Goal: Task Accomplishment & Management: Complete application form

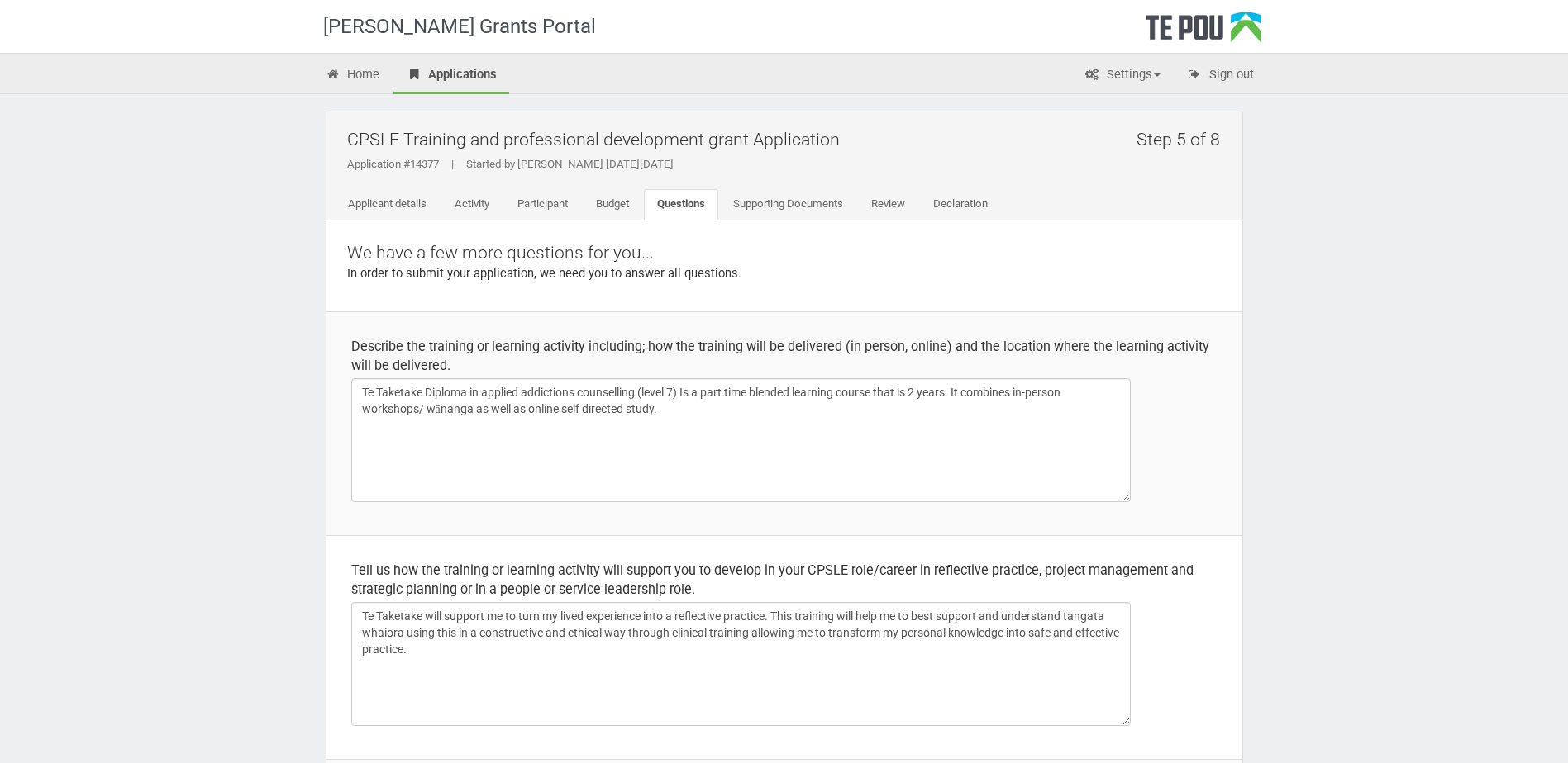
select select "Yes"
select select "Māori"
select select "Northern ([GEOGRAPHIC_DATA], [GEOGRAPHIC_DATA], [GEOGRAPHIC_DATA] and Counties …"
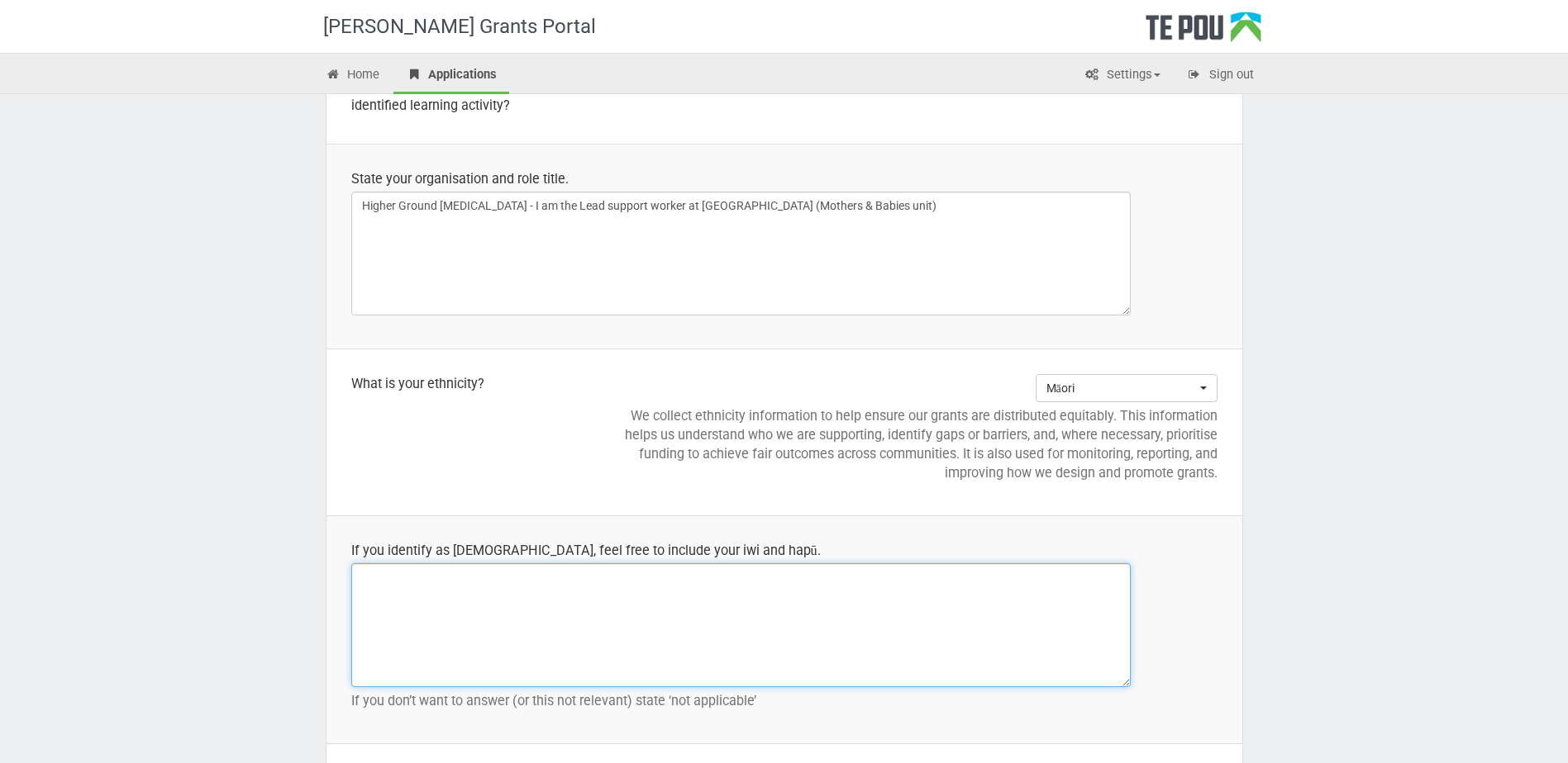
click at [505, 634] on textarea at bounding box center [741, 625] width 780 height 124
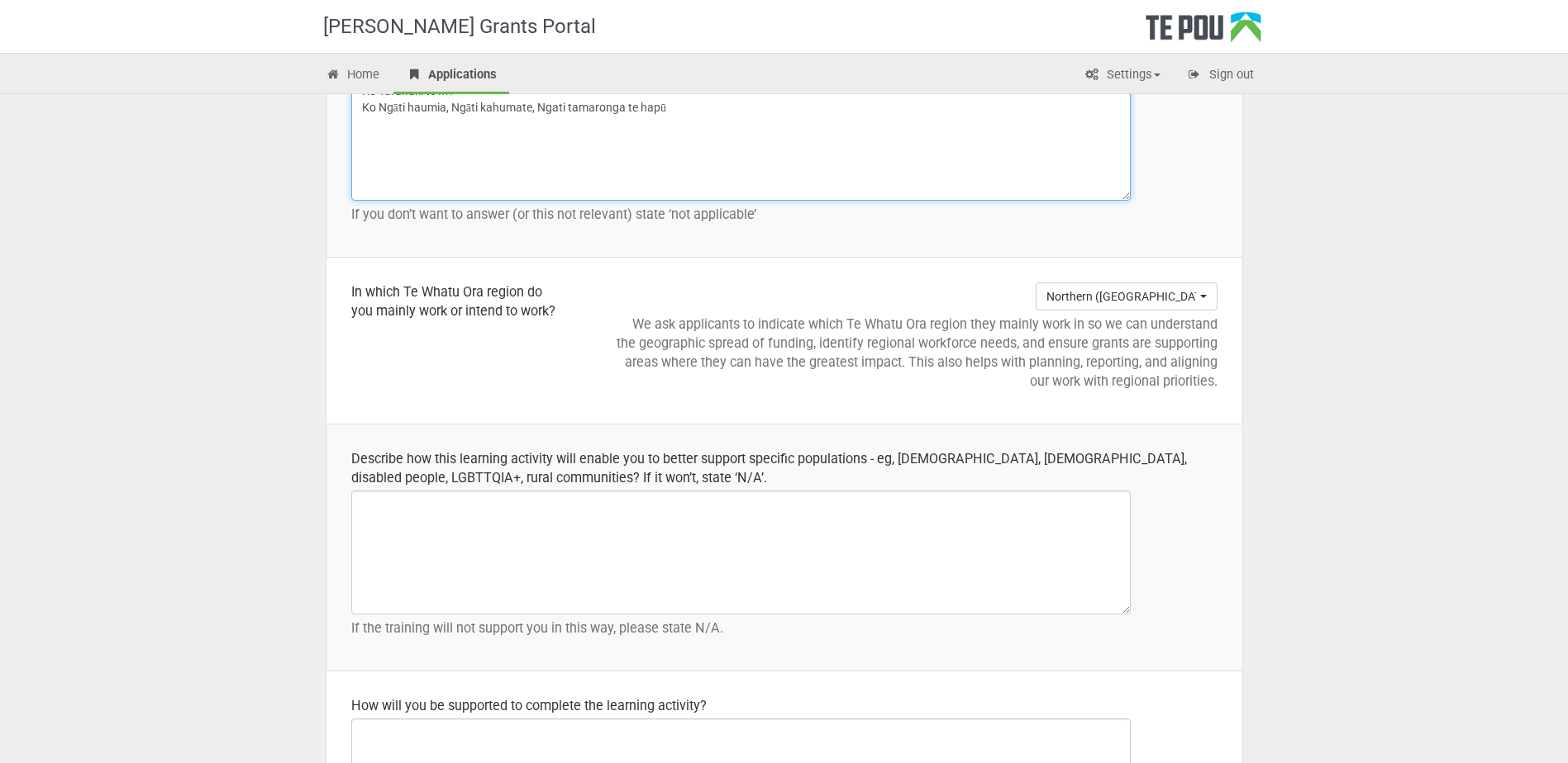
scroll to position [1982, 0]
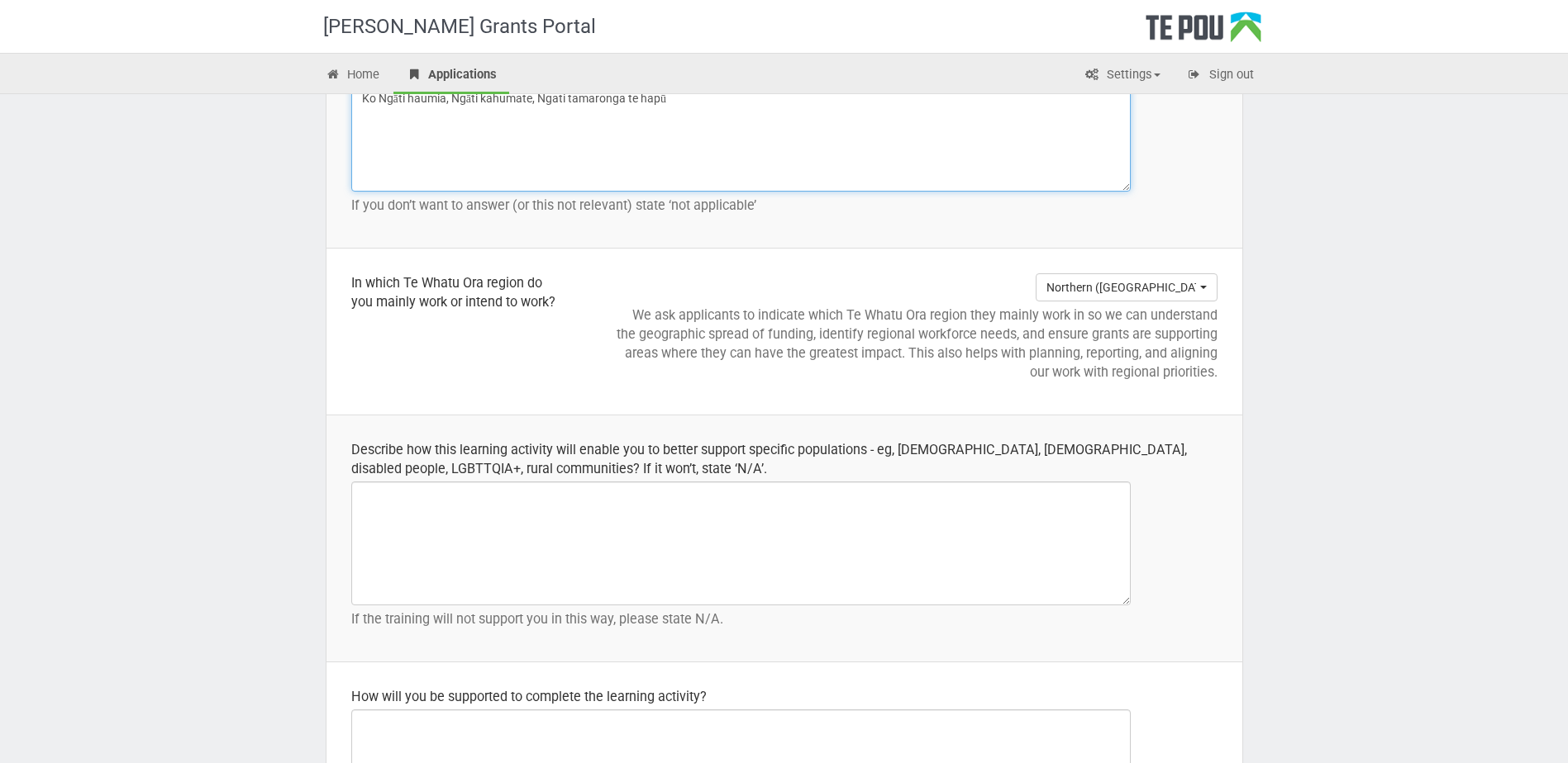
type textarea "Ko Taranaki te iwi Ko Ngāti haumia, Ngāti kahumate, Ngati tamaronga te hapū"
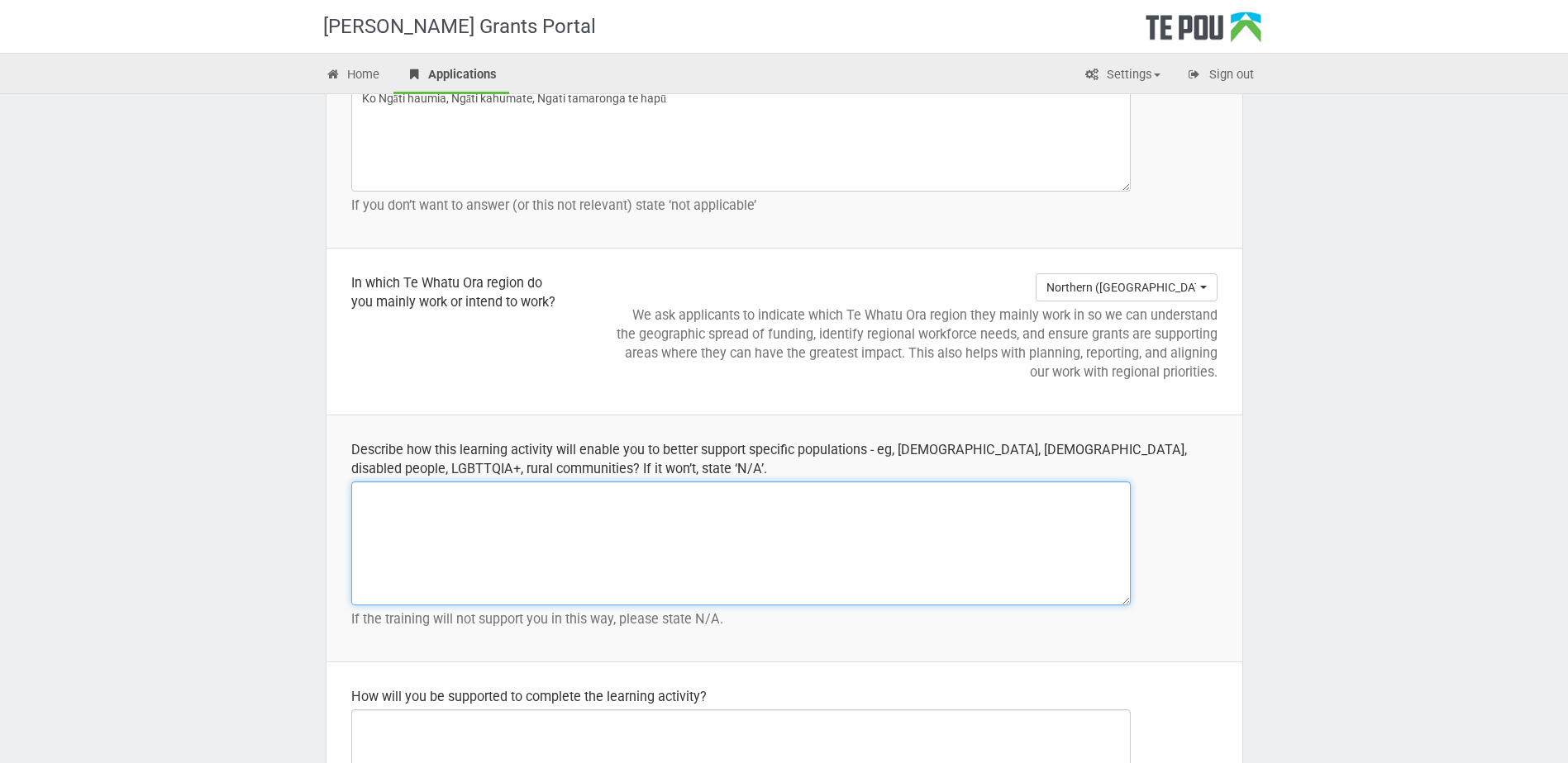
click at [457, 532] on textarea at bounding box center [741, 543] width 780 height 124
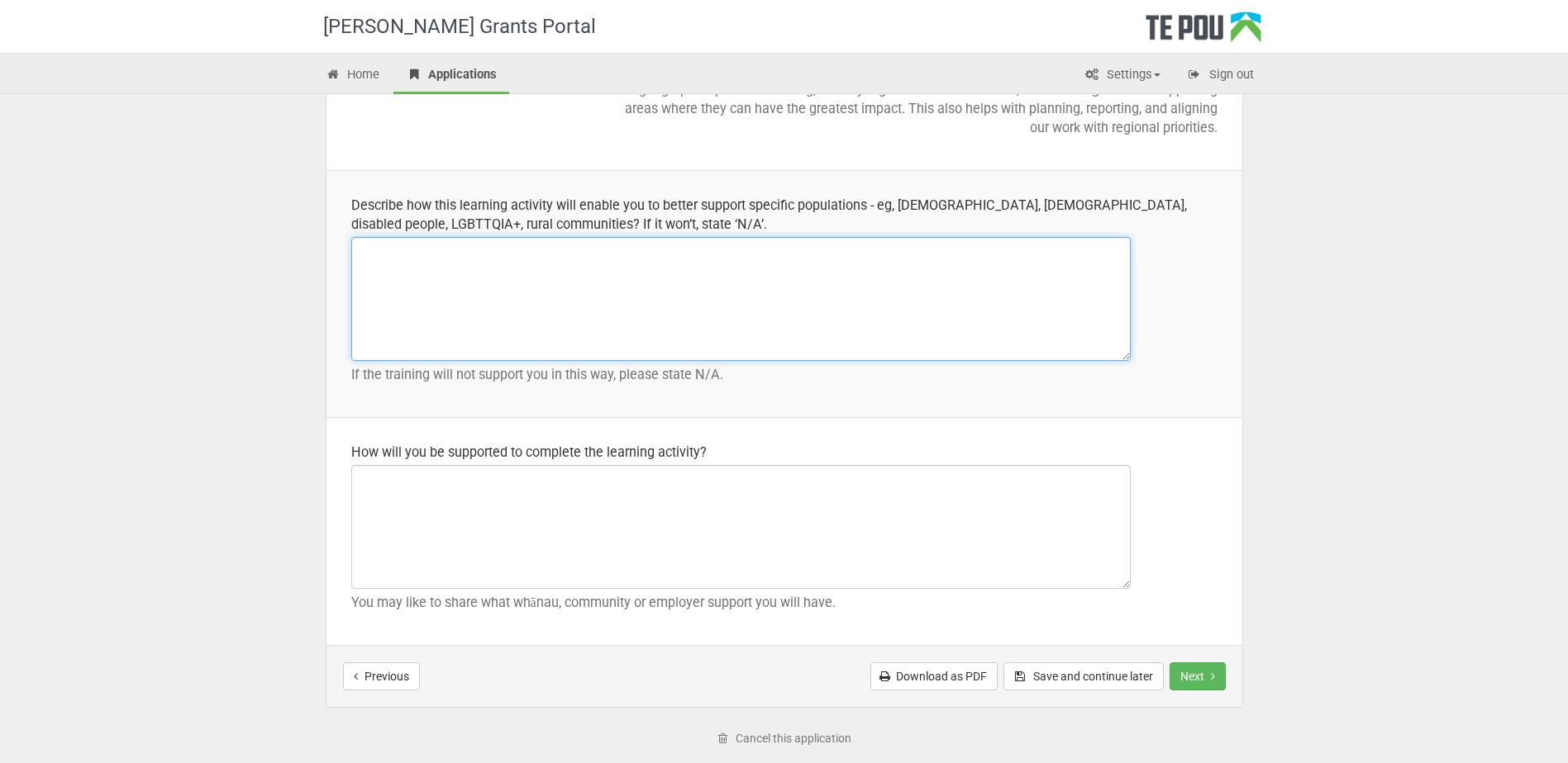
scroll to position [2311, 0]
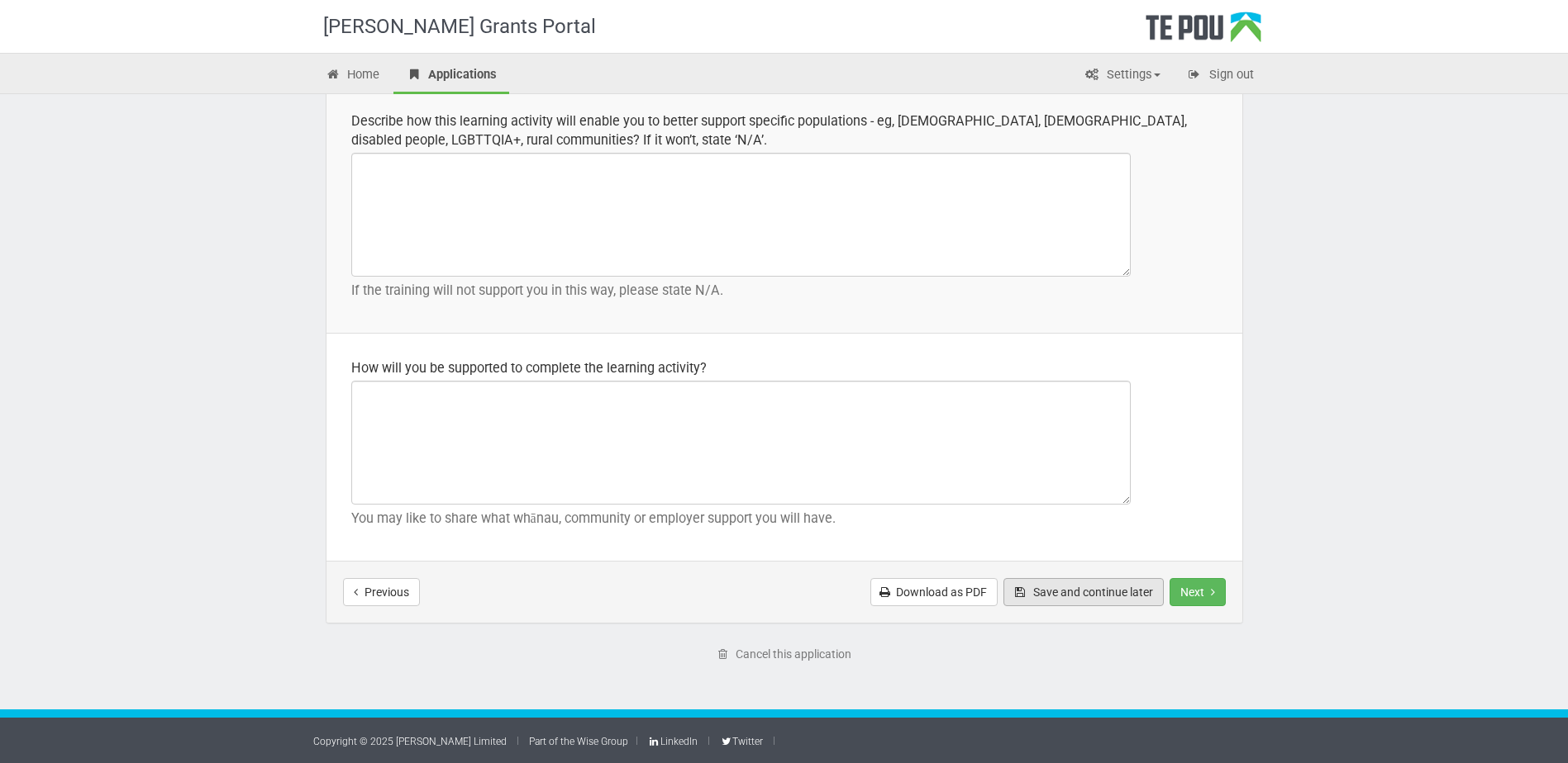
click at [1105, 598] on button "Save and continue later" at bounding box center [1084, 592] width 161 height 28
